Goal: Transaction & Acquisition: Purchase product/service

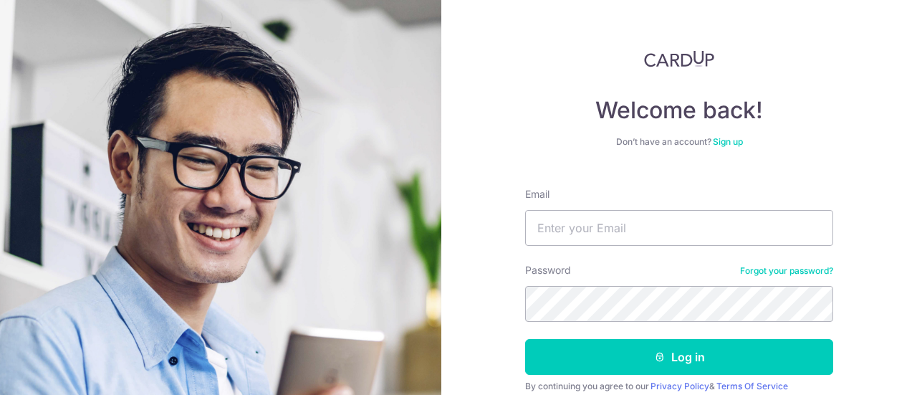
scroll to position [59, 0]
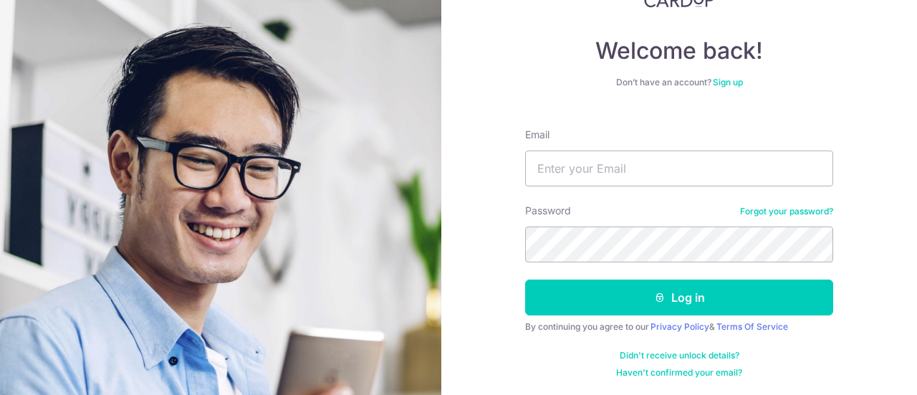
type input "[PERSON_NAME][EMAIL_ADDRESS][DOMAIN_NAME]"
click at [525, 279] on button "Log in" at bounding box center [679, 297] width 308 height 36
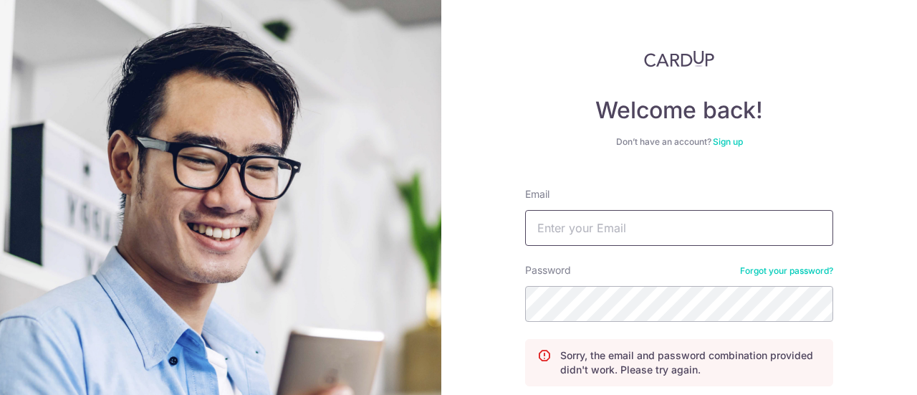
click at [683, 217] on input "Email" at bounding box center [679, 228] width 308 height 36
type input "[PERSON_NAME][EMAIL_ADDRESS][DOMAIN_NAME]"
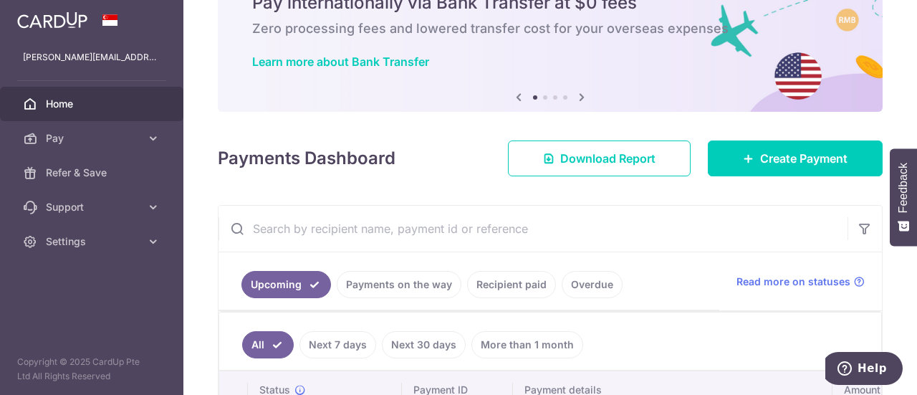
scroll to position [143, 0]
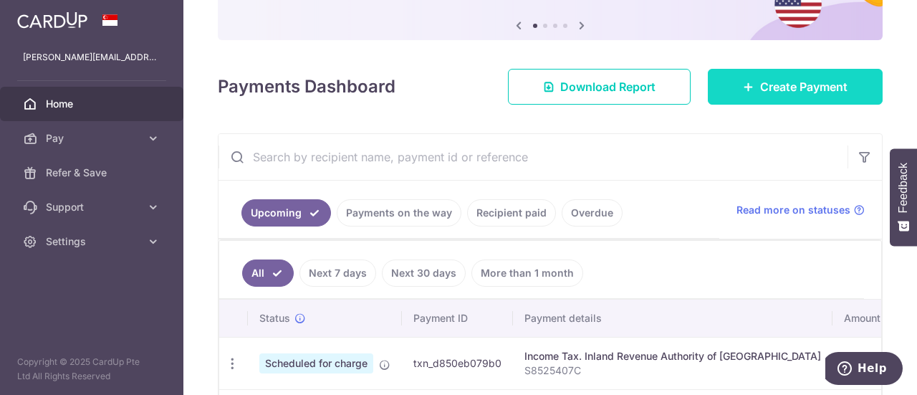
click at [782, 81] on span "Create Payment" at bounding box center [803, 86] width 87 height 17
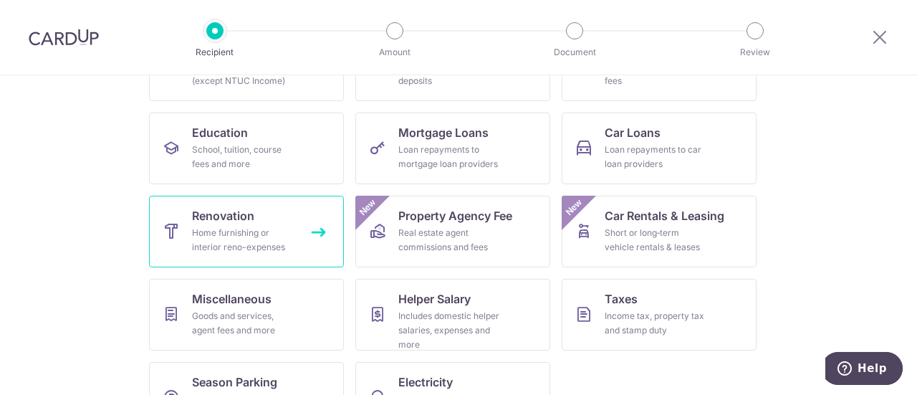
scroll to position [173, 0]
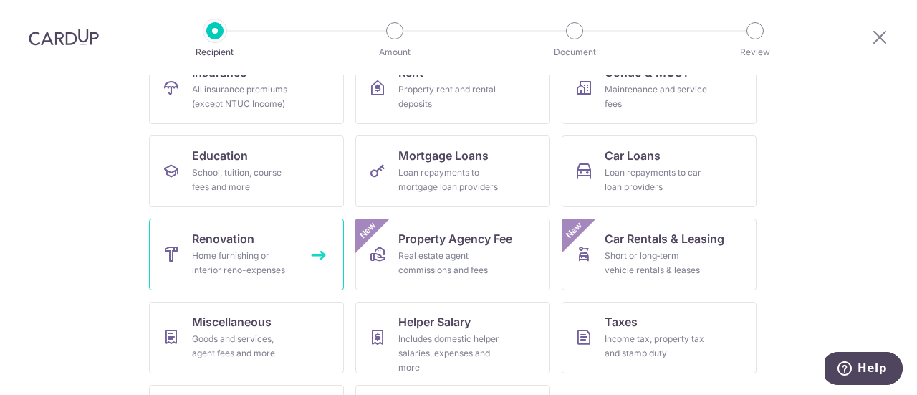
click at [261, 253] on div "Home furnishing or interior reno-expenses" at bounding box center [243, 263] width 103 height 29
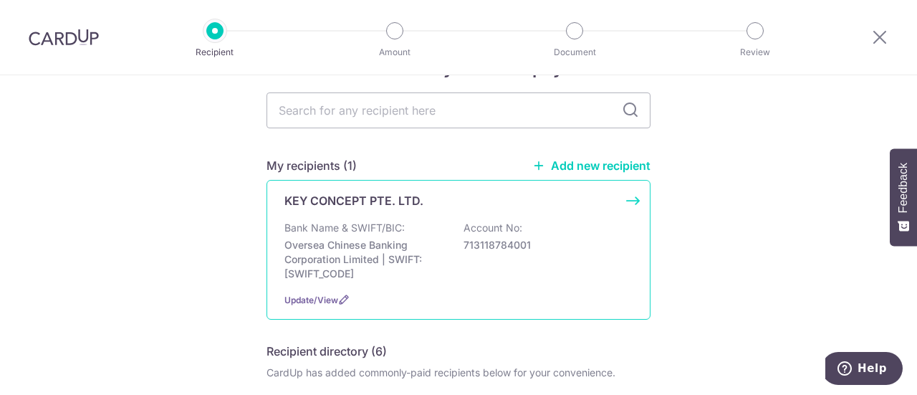
scroll to position [72, 0]
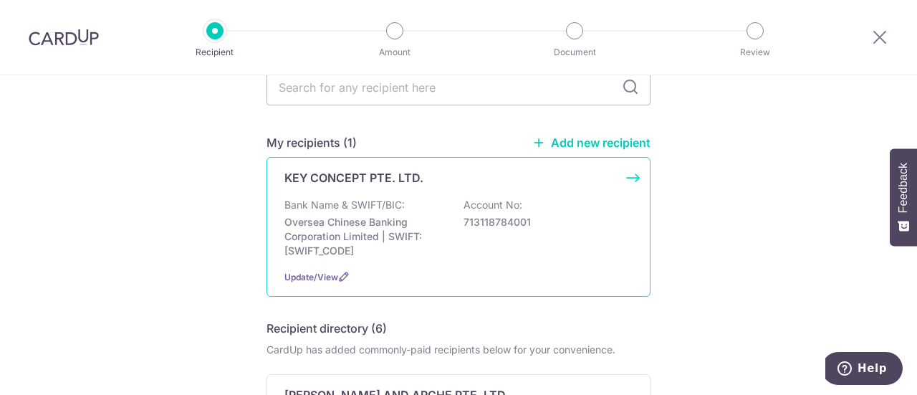
click at [370, 200] on p "Bank Name & SWIFT/BIC:" at bounding box center [344, 205] width 120 height 14
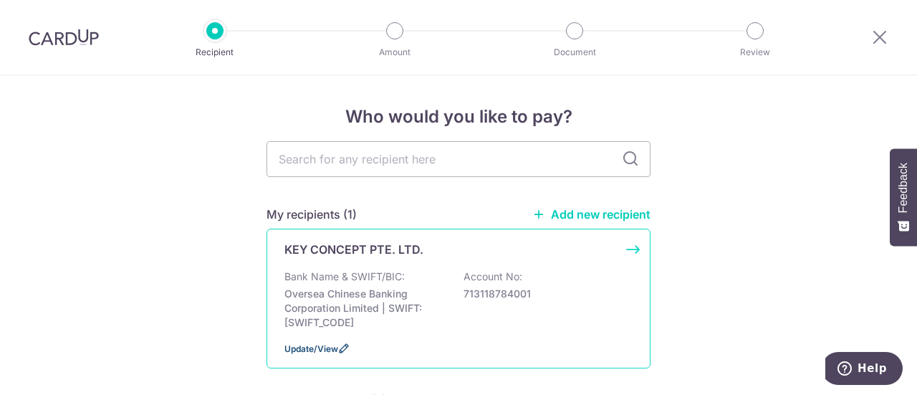
click at [324, 345] on span "Update/View" at bounding box center [311, 348] width 54 height 11
click at [365, 268] on div "KEY CONCEPT PTE. LTD. Bank Name & SWIFT/BIC: Oversea Chinese Banking Corporatio…" at bounding box center [458, 299] width 384 height 140
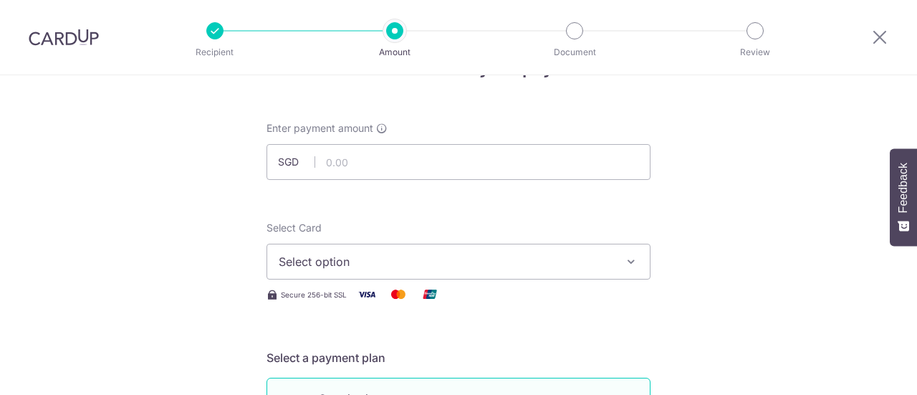
scroll to position [72, 0]
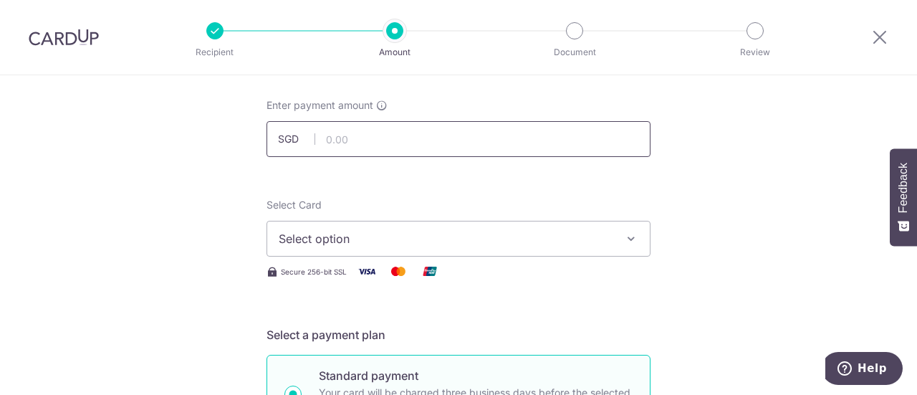
click at [400, 134] on input "text" at bounding box center [458, 139] width 384 height 36
click at [378, 138] on input "text" at bounding box center [458, 139] width 384 height 36
type input "29,860.60"
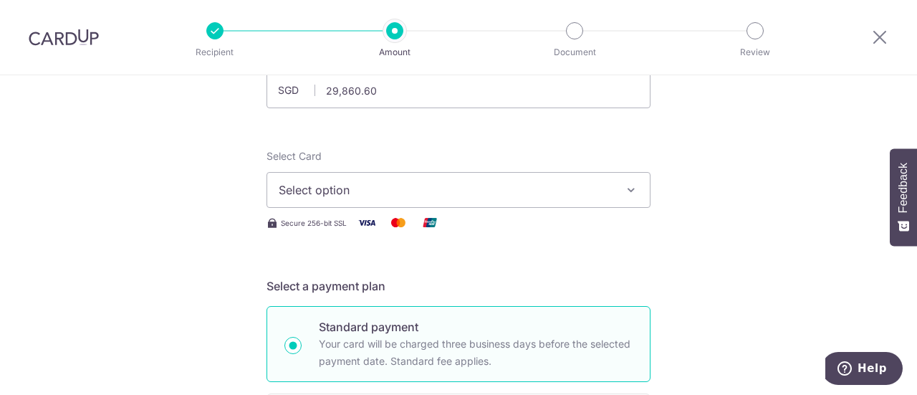
scroll to position [143, 0]
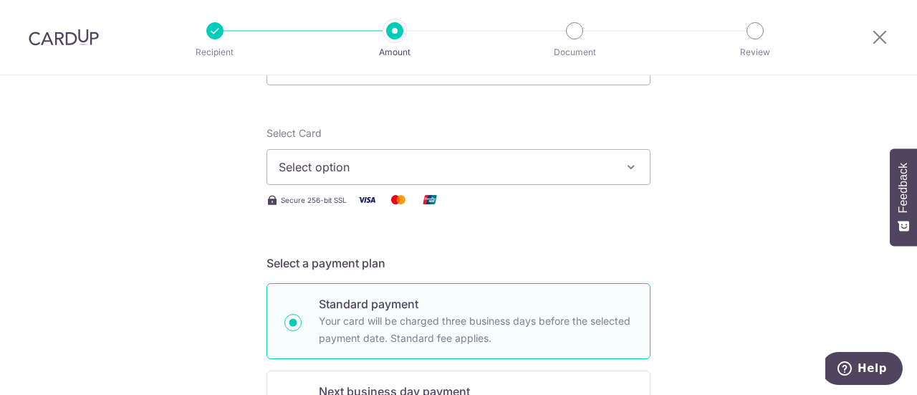
click at [347, 180] on button "Select option" at bounding box center [458, 167] width 384 height 36
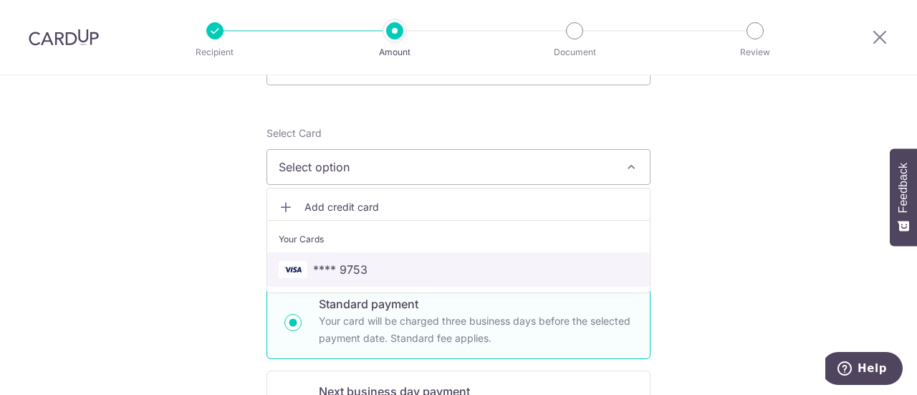
click at [347, 263] on span "**** 9753" at bounding box center [340, 269] width 54 height 17
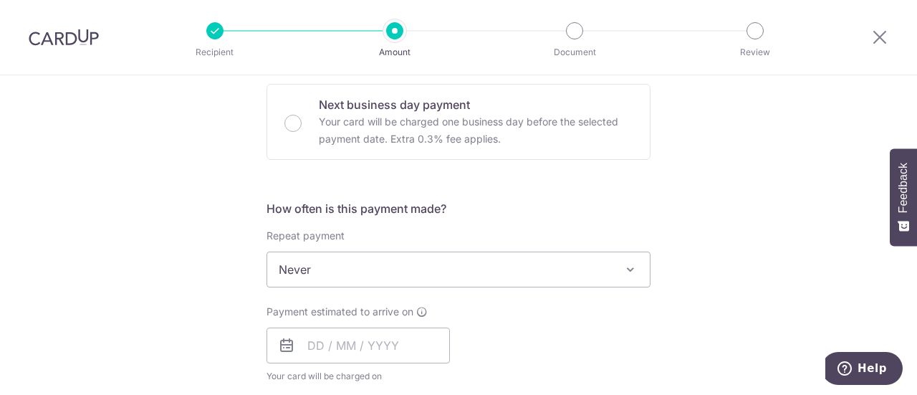
scroll to position [501, 0]
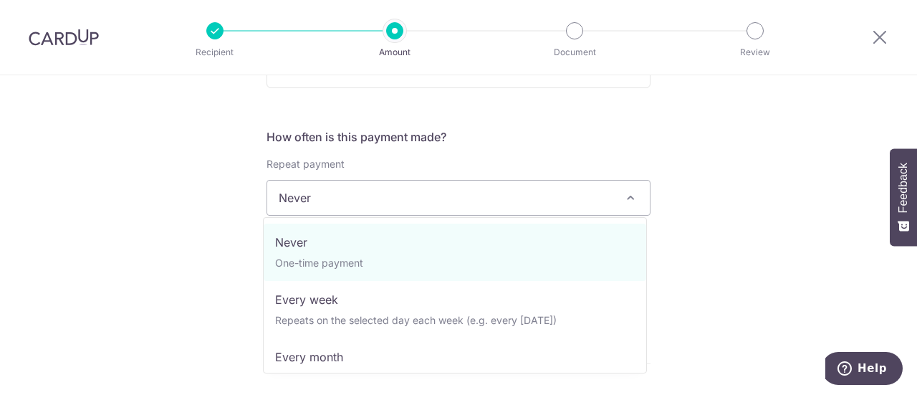
click at [404, 193] on span "Never" at bounding box center [458, 198] width 383 height 34
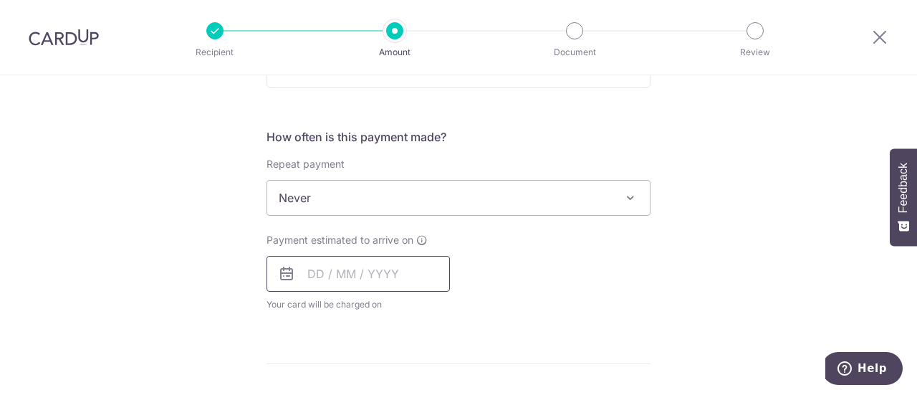
click at [364, 274] on input "text" at bounding box center [357, 274] width 183 height 36
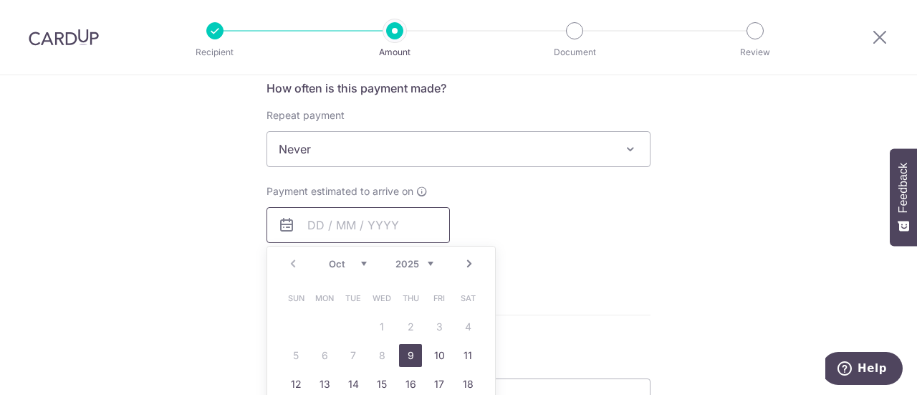
scroll to position [573, 0]
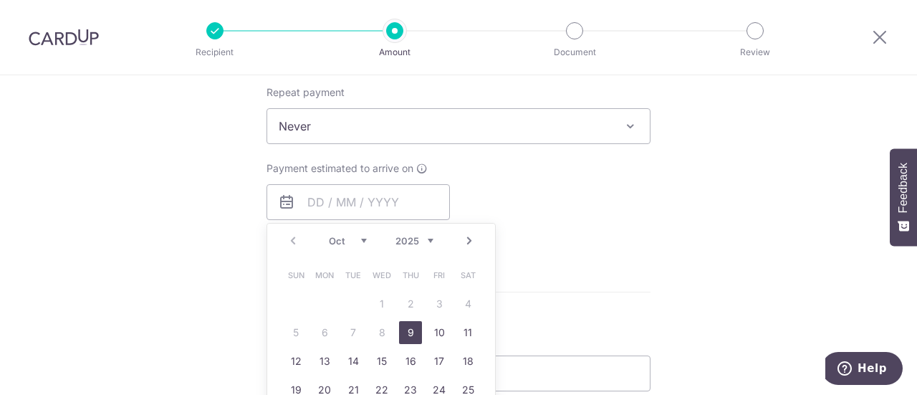
click at [404, 329] on link "9" at bounding box center [410, 332] width 23 height 23
type input "[DATE]"
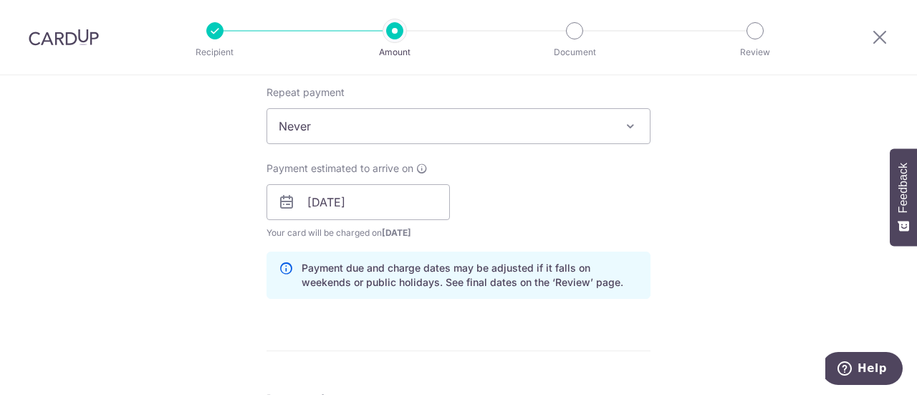
click at [588, 202] on div "Payment estimated to arrive on 09/10/2025 Prev Next Oct Nov Dec 2025 2026 2027 …" at bounding box center [458, 200] width 401 height 79
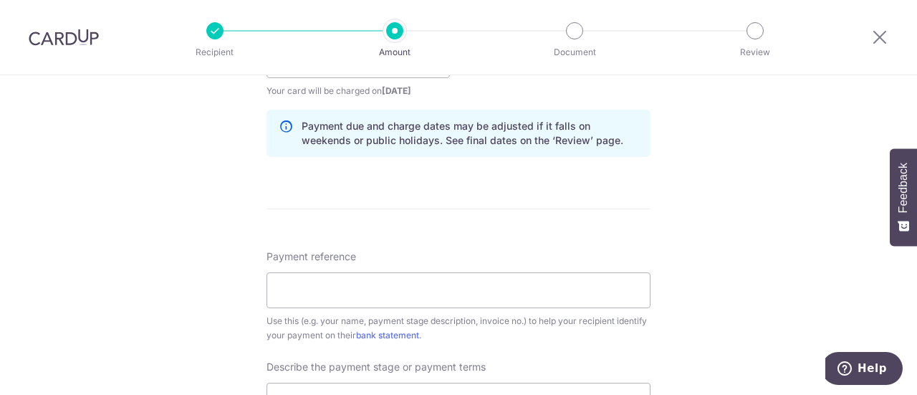
scroll to position [716, 0]
click at [380, 289] on input "Payment reference" at bounding box center [458, 289] width 384 height 36
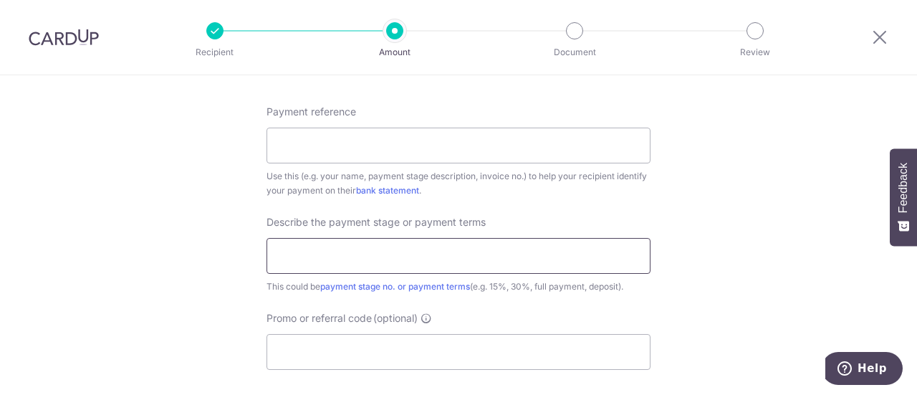
click at [302, 264] on input "text" at bounding box center [458, 256] width 384 height 36
paste input "35% Upon Carpentry Measurement"
type input "35% Upon Carpentry Measurement"
click at [384, 259] on input "35% Upon Carpentry Measurement" at bounding box center [458, 256] width 384 height 36
drag, startPoint x: 480, startPoint y: 253, endPoint x: 3, endPoint y: 265, distance: 477.2
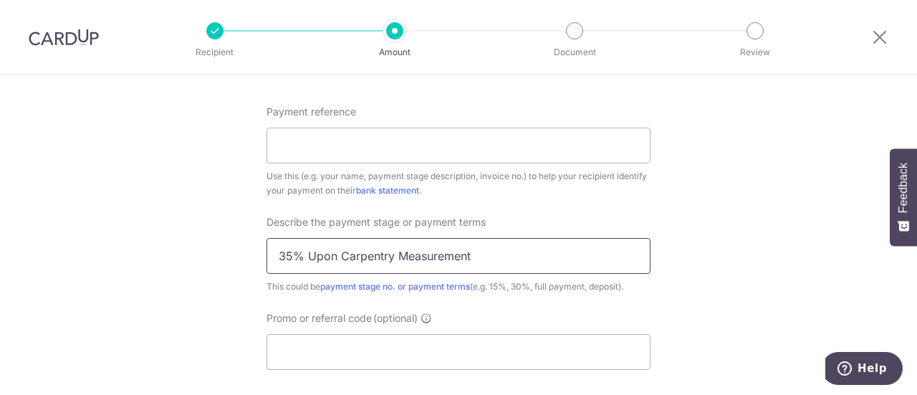
click at [466, 254] on input "text" at bounding box center [458, 256] width 384 height 36
paste input "35% Upon Carpentry Measurement"
drag, startPoint x: 304, startPoint y: 256, endPoint x: 155, endPoint y: 256, distance: 148.3
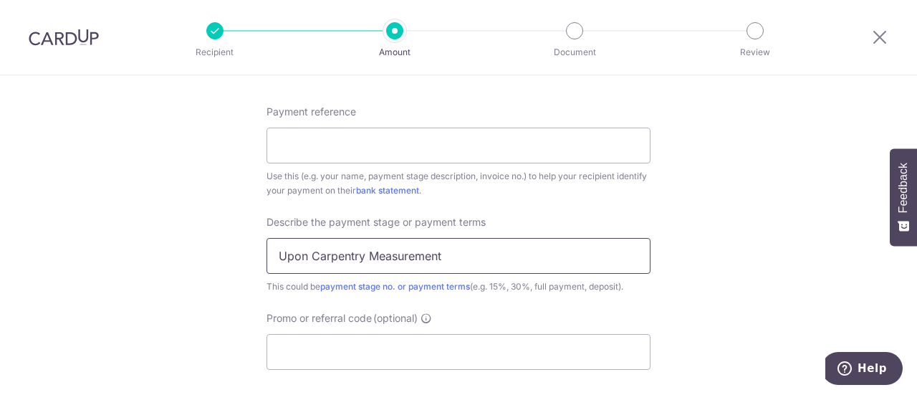
type input "Upon Carpentry Measurement"
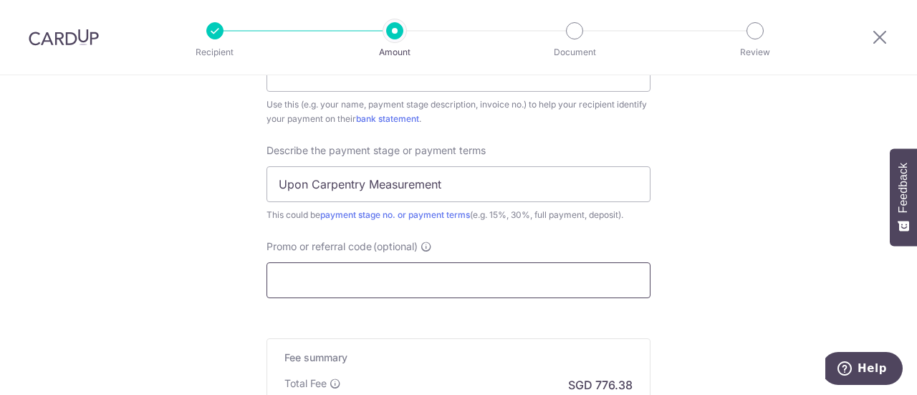
click at [285, 271] on input "Promo or referral code (optional)" at bounding box center [458, 280] width 384 height 36
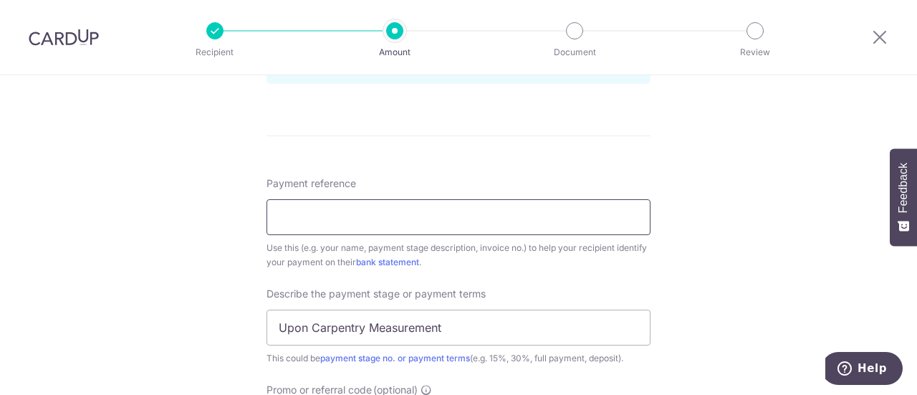
click at [312, 218] on input "Payment reference" at bounding box center [458, 217] width 384 height 36
type input "KEY RES 2025 2262 GG"
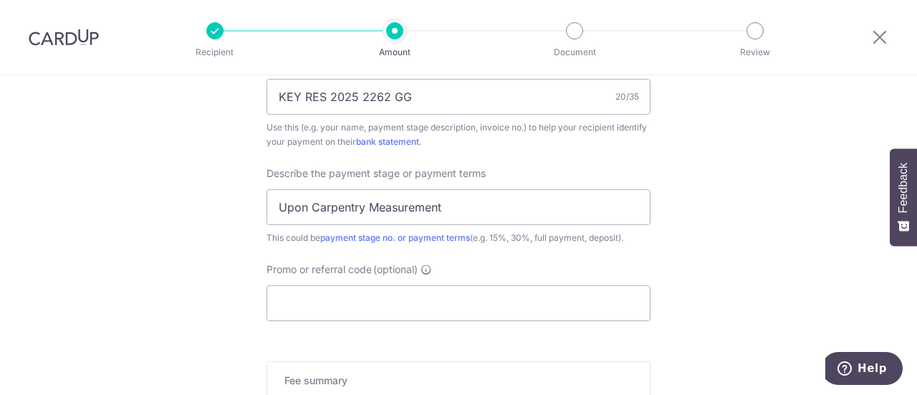
scroll to position [931, 0]
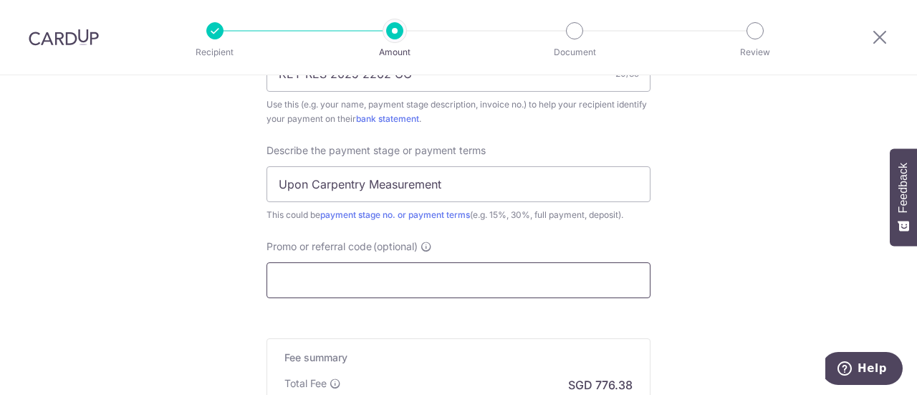
click at [397, 271] on input "Promo or referral code (optional)" at bounding box center [458, 280] width 384 height 36
paste input "RENO25ONE"
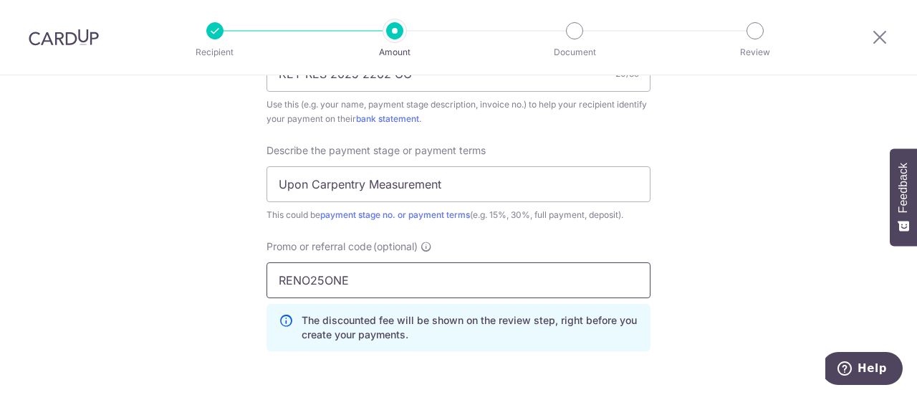
type input "RENO25ONE"
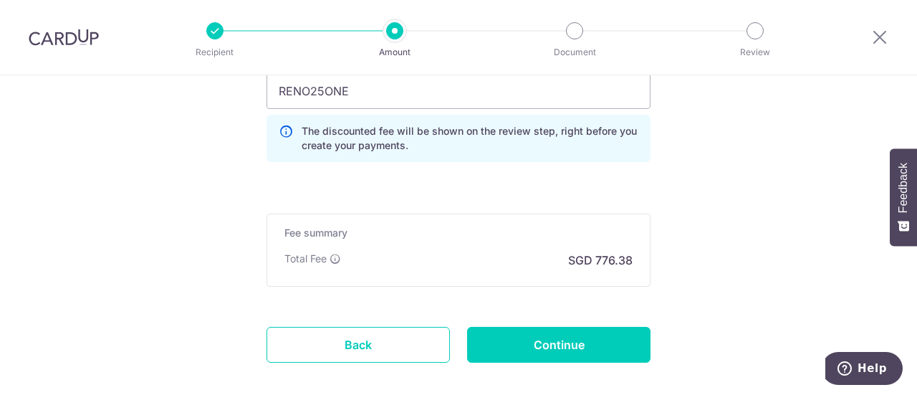
scroll to position [1120, 0]
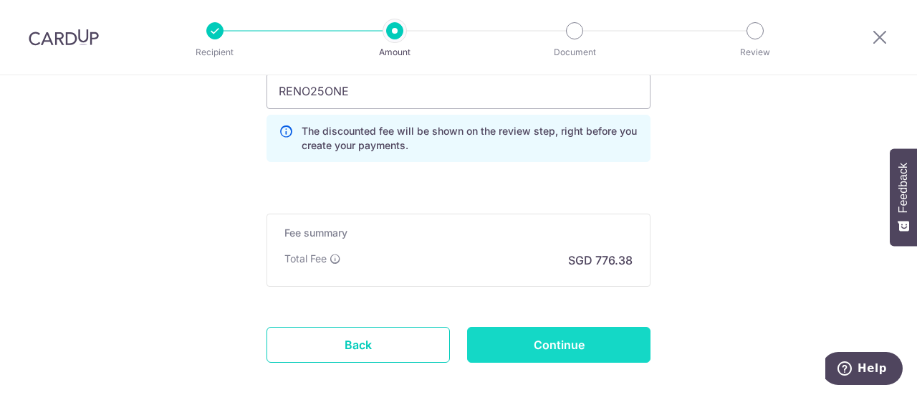
click at [529, 339] on input "Continue" at bounding box center [558, 345] width 183 height 36
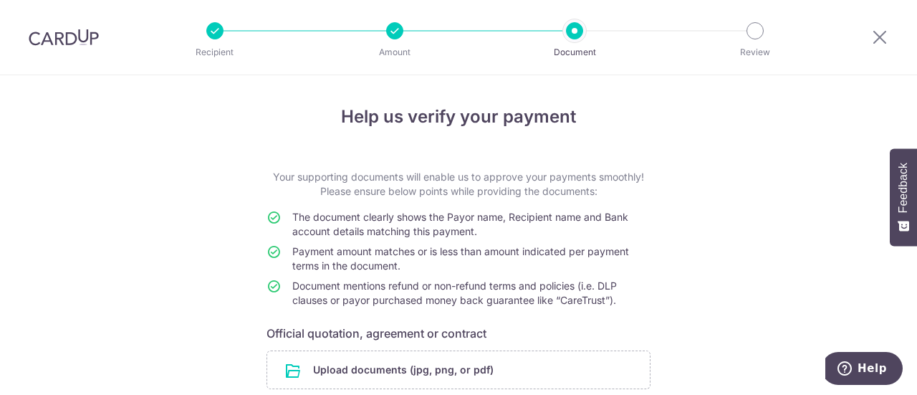
scroll to position [72, 0]
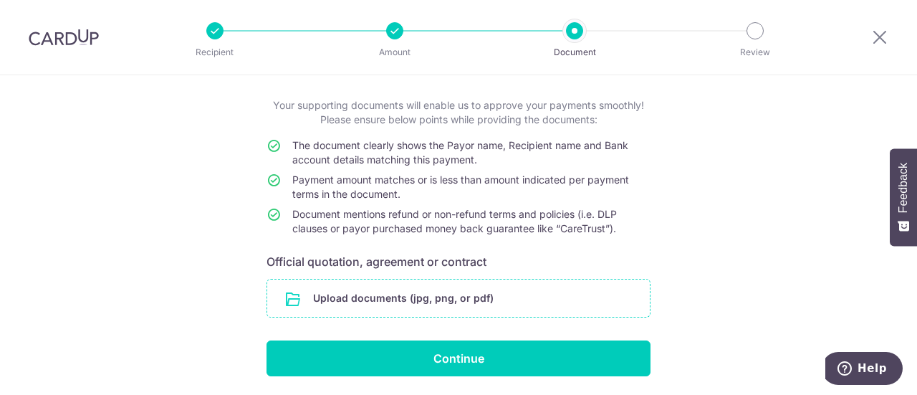
click at [437, 291] on input "file" at bounding box center [458, 297] width 383 height 37
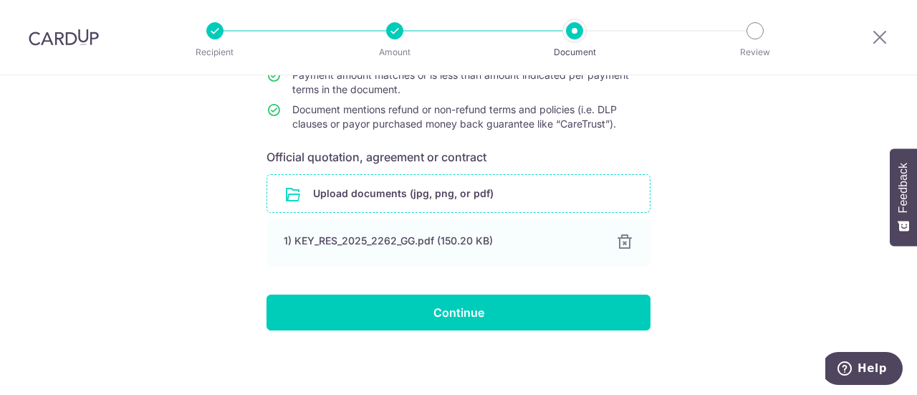
scroll to position [178, 0]
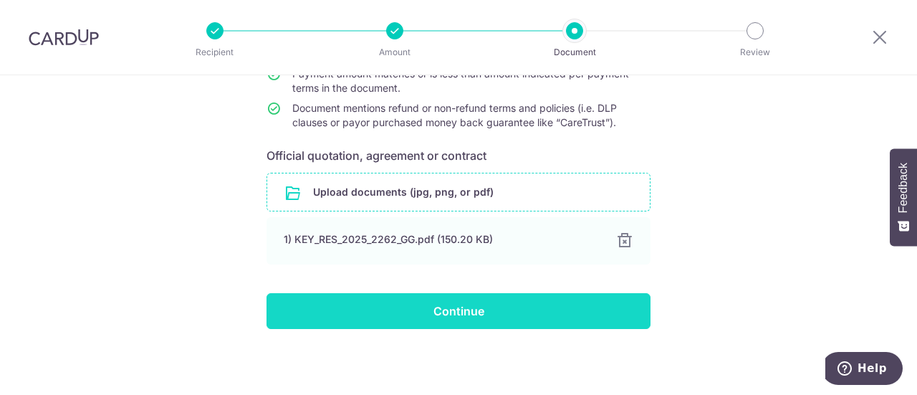
click at [479, 312] on input "Continue" at bounding box center [458, 311] width 384 height 36
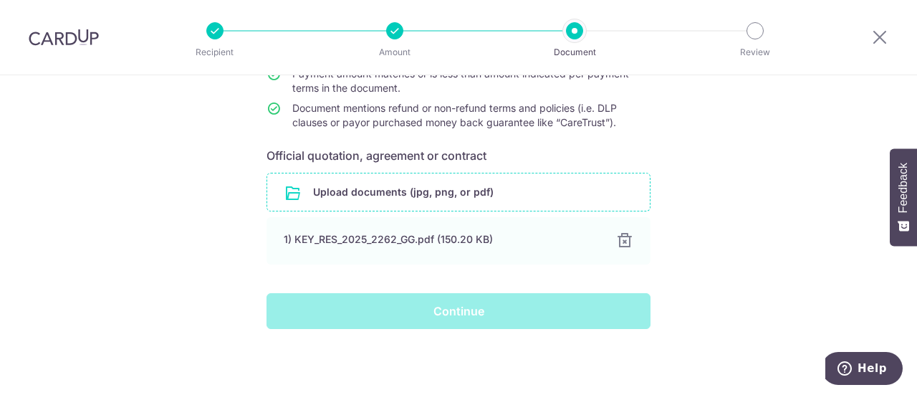
scroll to position [157, 0]
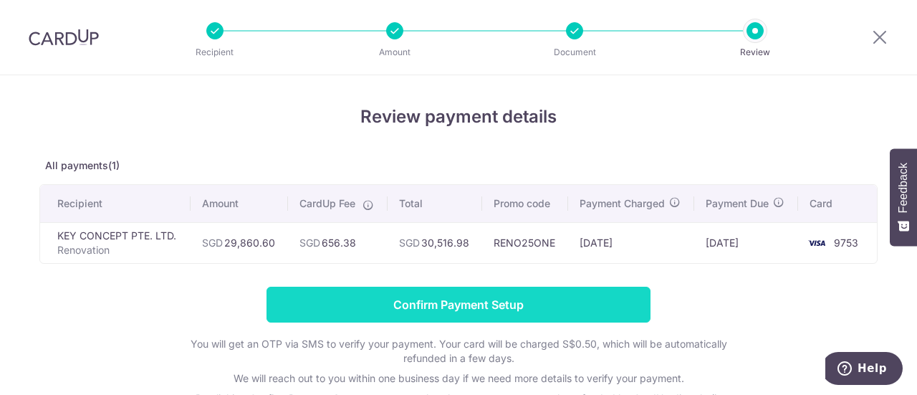
click at [503, 293] on input "Confirm Payment Setup" at bounding box center [458, 305] width 384 height 36
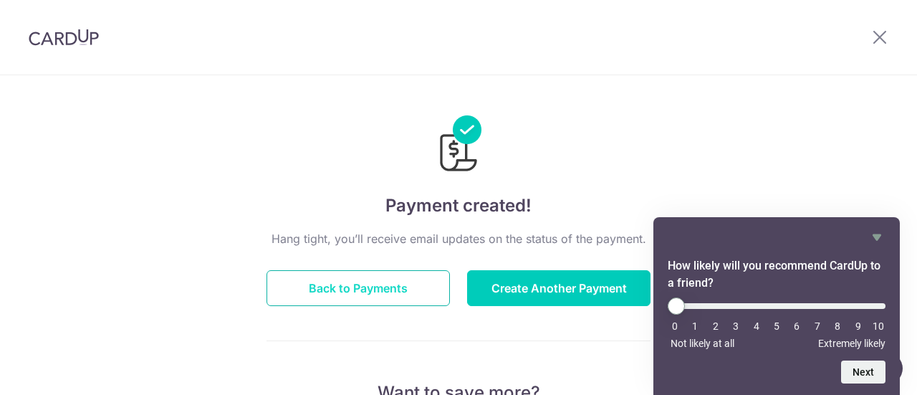
click at [357, 284] on button "Back to Payments" at bounding box center [357, 288] width 183 height 36
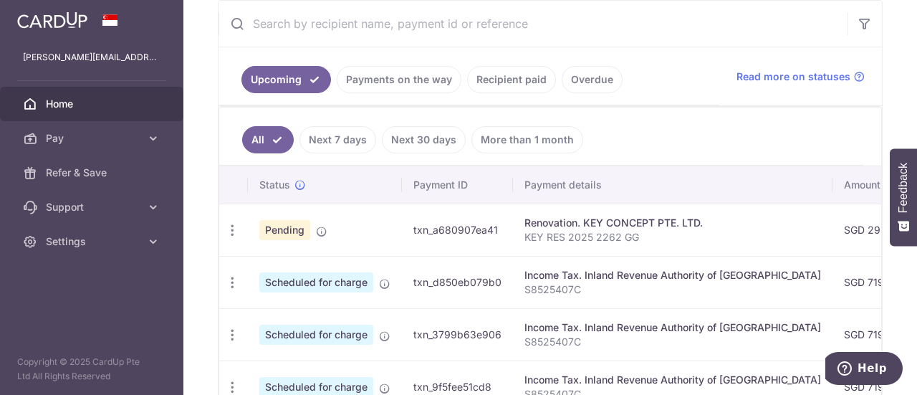
scroll to position [287, 0]
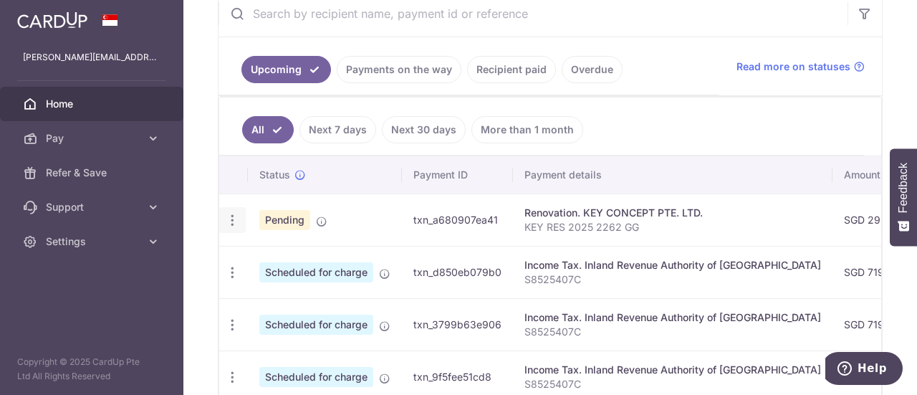
click at [229, 219] on icon "button" at bounding box center [232, 220] width 15 height 15
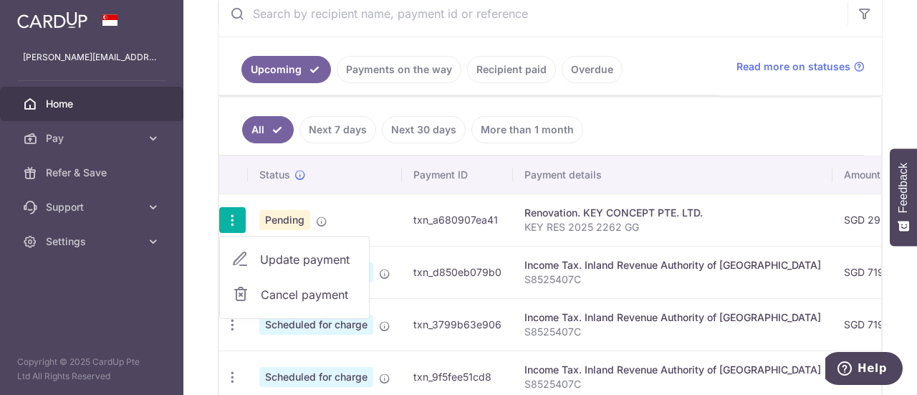
click at [704, 206] on div "Renovation. KEY CONCEPT PTE. LTD." at bounding box center [672, 213] width 297 height 14
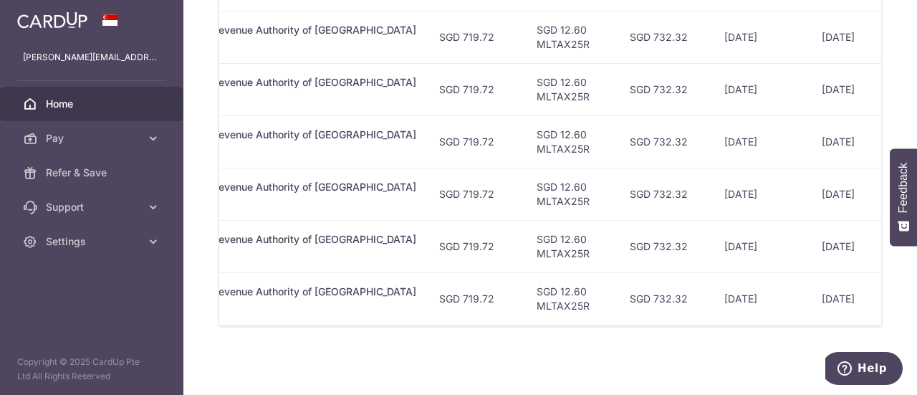
scroll to position [0, 424]
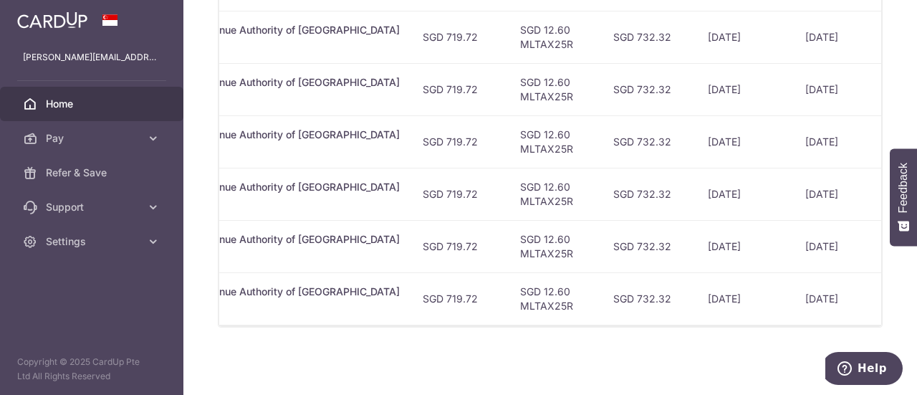
drag, startPoint x: 592, startPoint y: 325, endPoint x: 743, endPoint y: 254, distance: 166.3
click at [833, 323] on div "Status Payment ID Payment details Amount CardUp fee Total amt. Charge date Due …" at bounding box center [550, 123] width 662 height 405
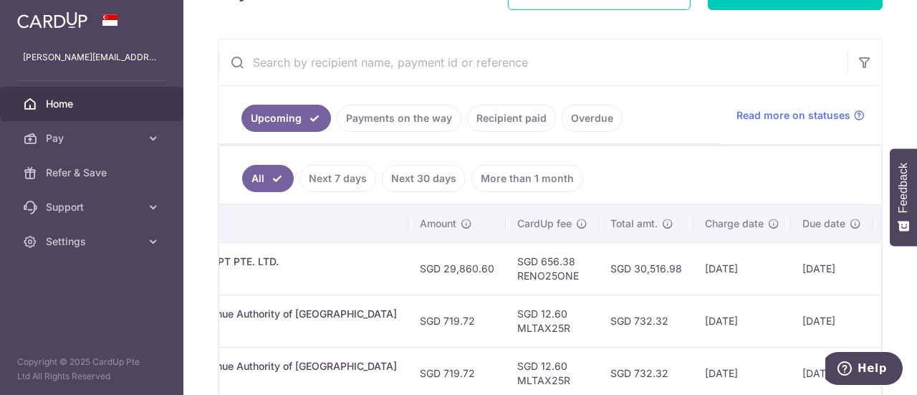
scroll to position [236, 0]
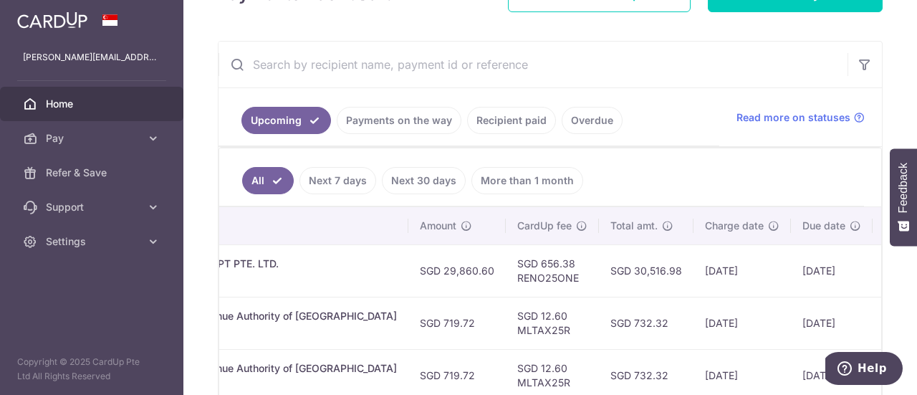
drag, startPoint x: 521, startPoint y: 259, endPoint x: 487, endPoint y: 256, distance: 34.5
click at [506, 256] on td "SGD 656.38 RENO25ONE" at bounding box center [552, 270] width 93 height 52
copy td "656.38"
drag, startPoint x: 627, startPoint y: 267, endPoint x: 581, endPoint y: 269, distance: 46.6
click at [599, 269] on td "SGD 30,516.98" at bounding box center [646, 270] width 95 height 52
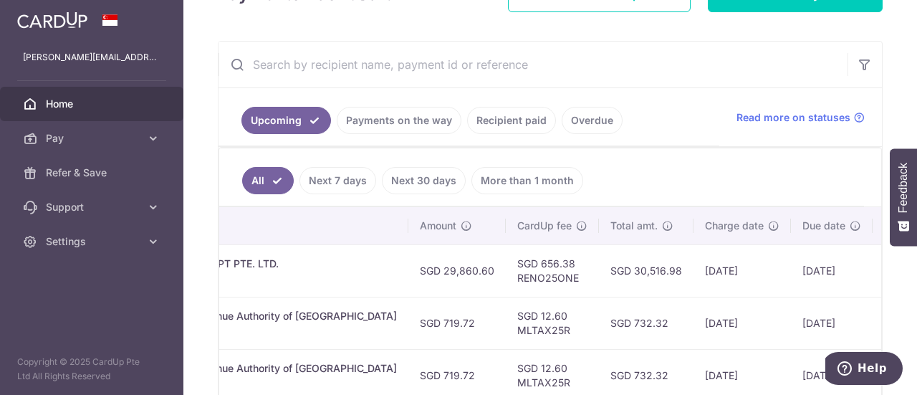
copy td "30,516.98"
click at [693, 257] on td "[DATE]" at bounding box center [741, 270] width 97 height 52
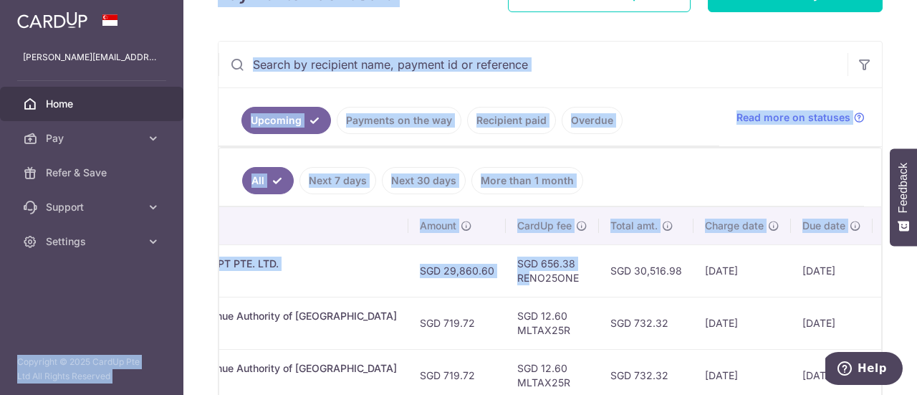
scroll to position [0, 0]
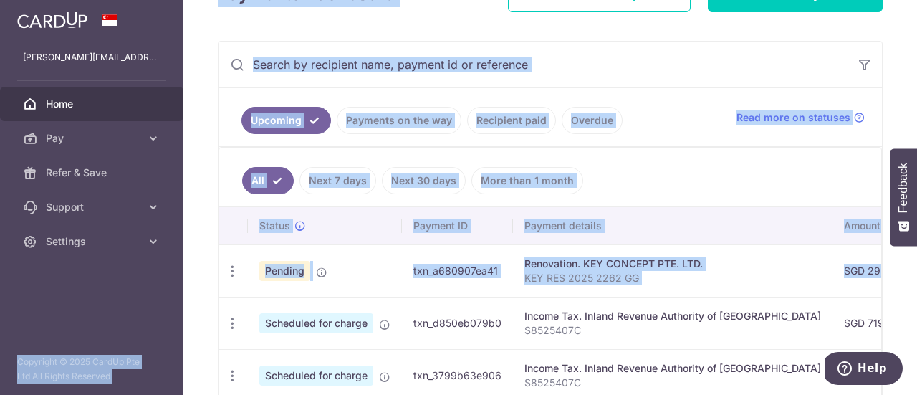
drag, startPoint x: 471, startPoint y: 271, endPoint x: 82, endPoint y: 265, distance: 389.0
click at [82, 265] on main "[PERSON_NAME][EMAIL_ADDRESS][DOMAIN_NAME] Home Pay Payments Recipients Cards Re…" at bounding box center [458, 197] width 917 height 395
click at [436, 284] on td "txn_a680907ea41" at bounding box center [457, 270] width 111 height 52
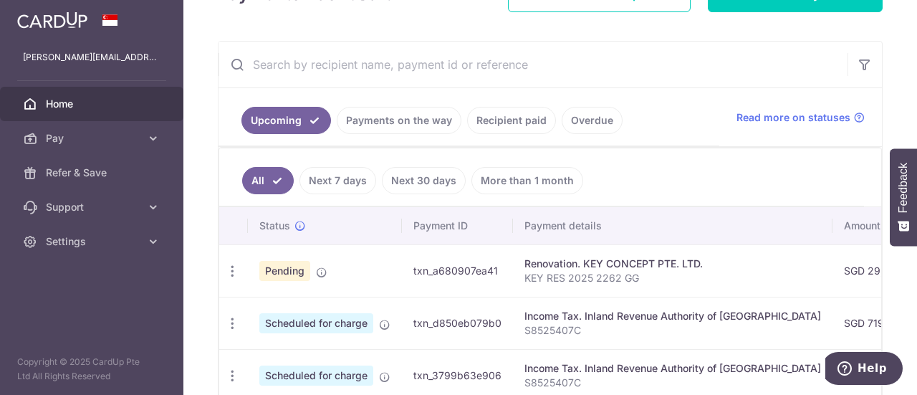
click at [405, 267] on td "txn_a680907ea41" at bounding box center [457, 270] width 111 height 52
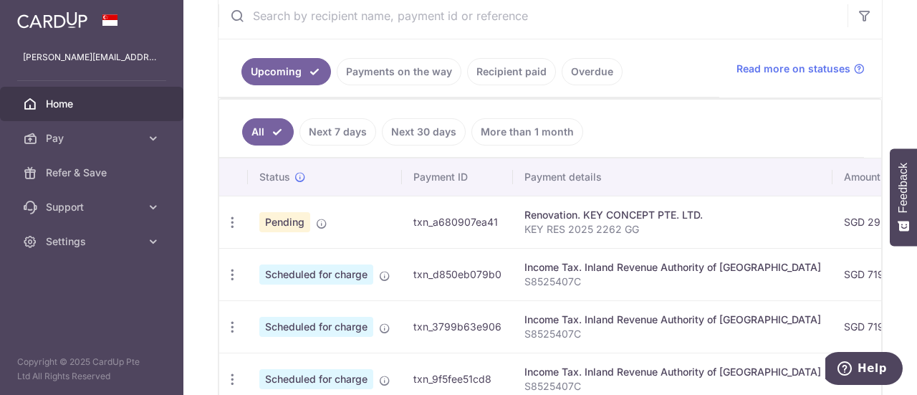
scroll to position [236, 0]
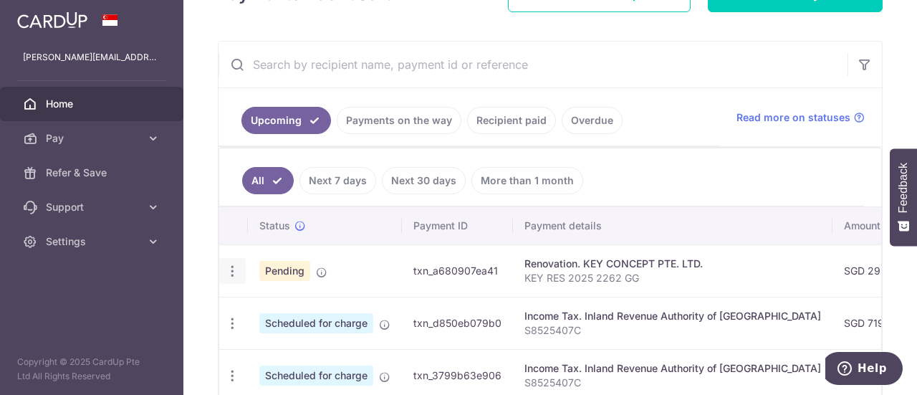
click at [230, 264] on icon "button" at bounding box center [232, 271] width 15 height 15
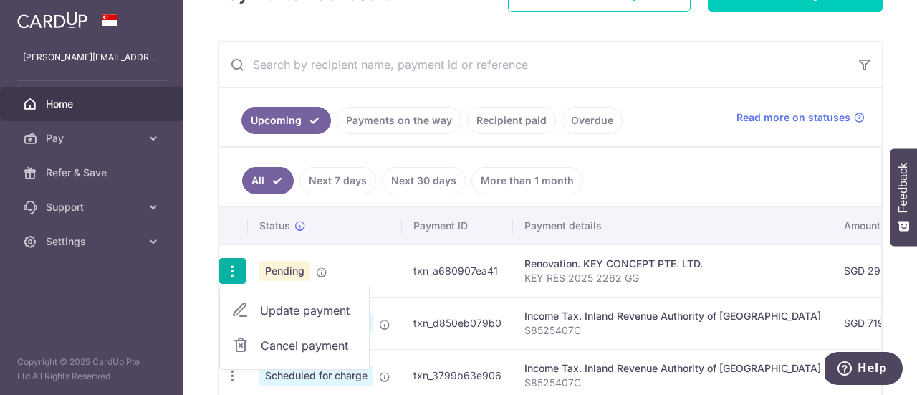
click at [215, 240] on div "× Pause Schedule Pause all future payments in this series Pause just this one p…" at bounding box center [550, 197] width 734 height 395
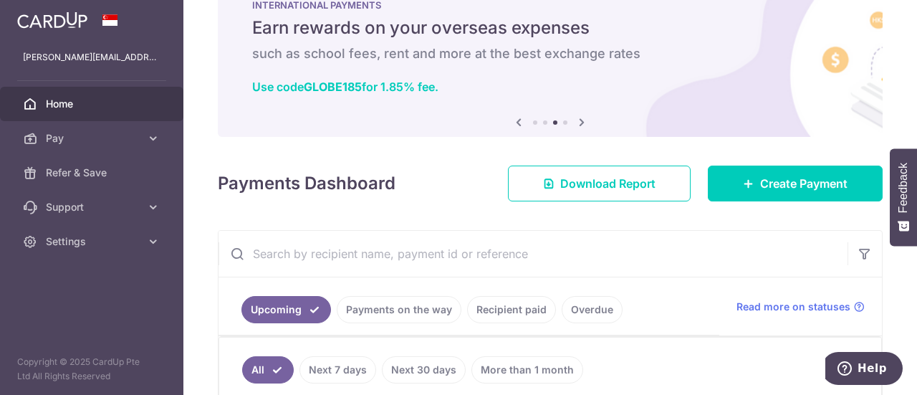
scroll to position [0, 0]
